Goal: Register for event/course

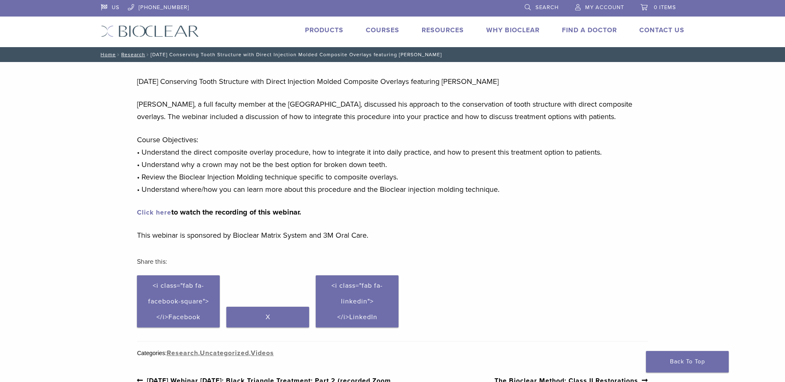
click at [383, 30] on link "Courses" at bounding box center [383, 30] width 34 height 8
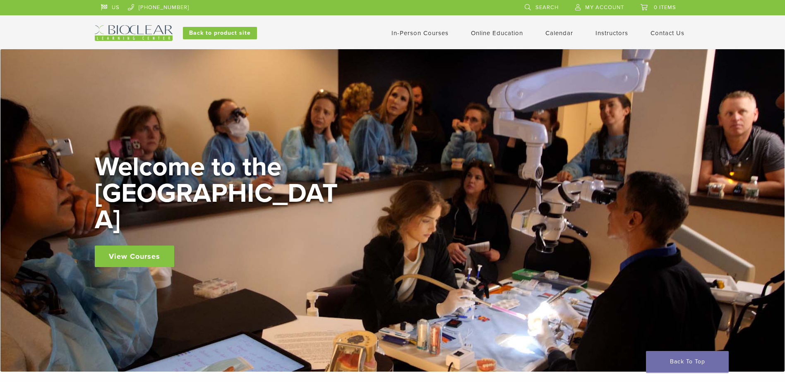
click at [422, 31] on link "In-Person Courses" at bounding box center [419, 32] width 57 height 7
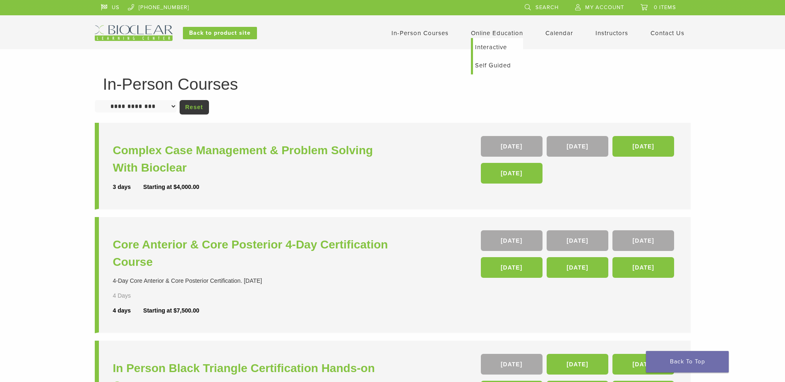
click at [478, 64] on link "Self Guided" at bounding box center [498, 65] width 50 height 18
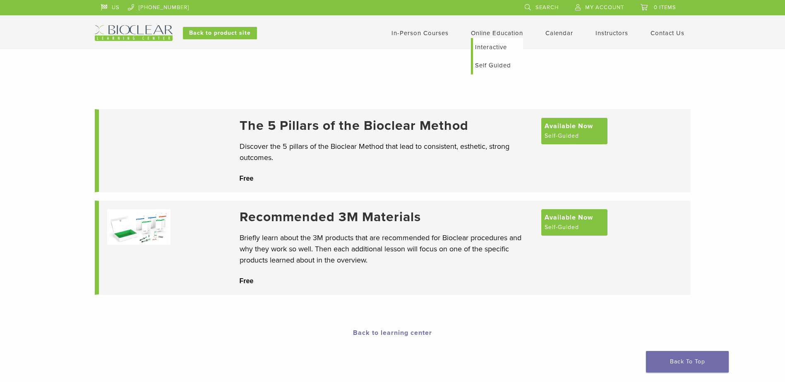
click at [477, 46] on link "Interactive" at bounding box center [498, 47] width 50 height 18
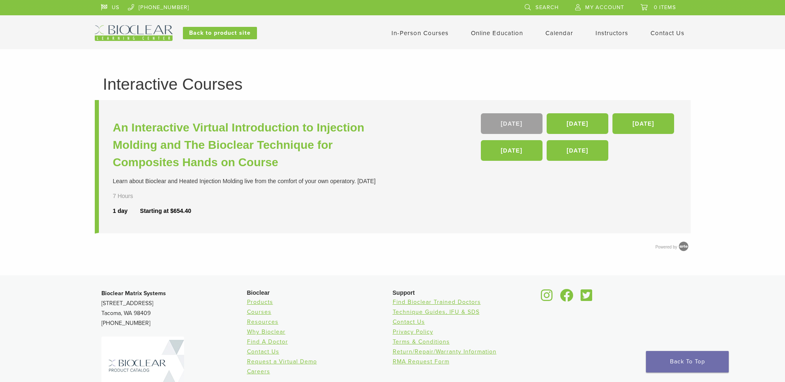
click at [513, 126] on link "[DATE]" at bounding box center [512, 123] width 62 height 21
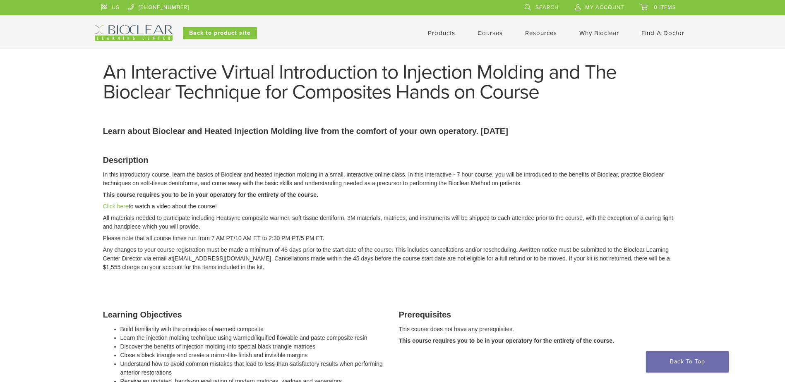
click at [118, 203] on link "Click here" at bounding box center [116, 206] width 26 height 7
